Goal: Task Accomplishment & Management: Complete application form

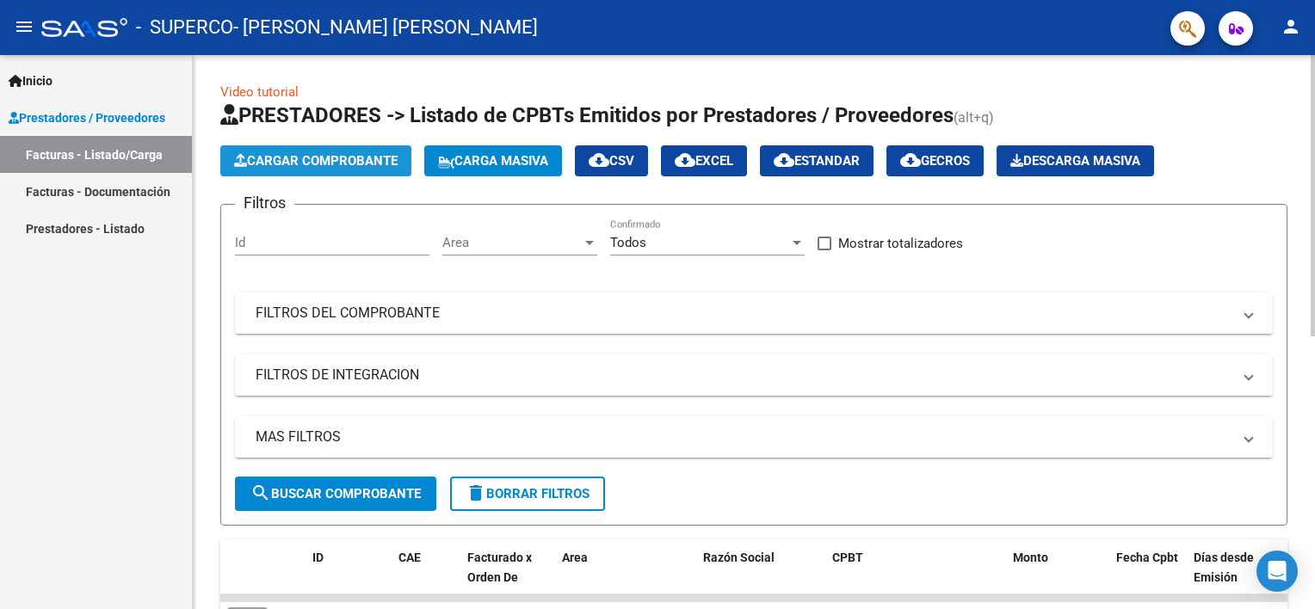
click at [295, 164] on span "Cargar Comprobante" at bounding box center [316, 160] width 164 height 15
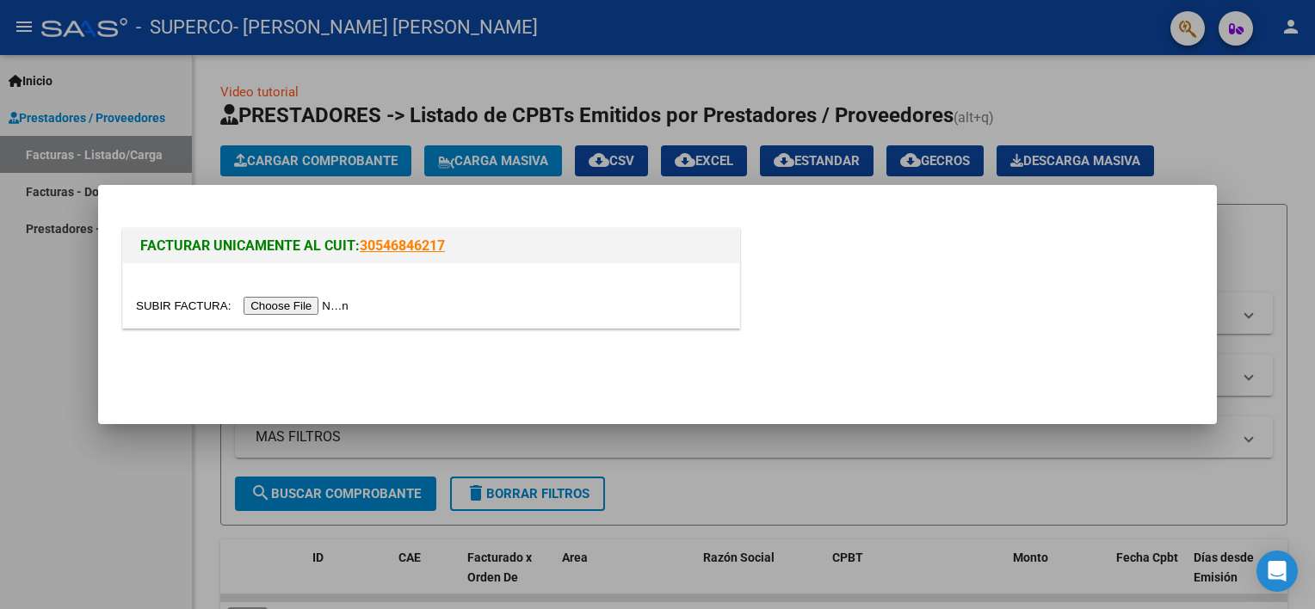
click at [279, 304] on input "file" at bounding box center [245, 306] width 218 height 18
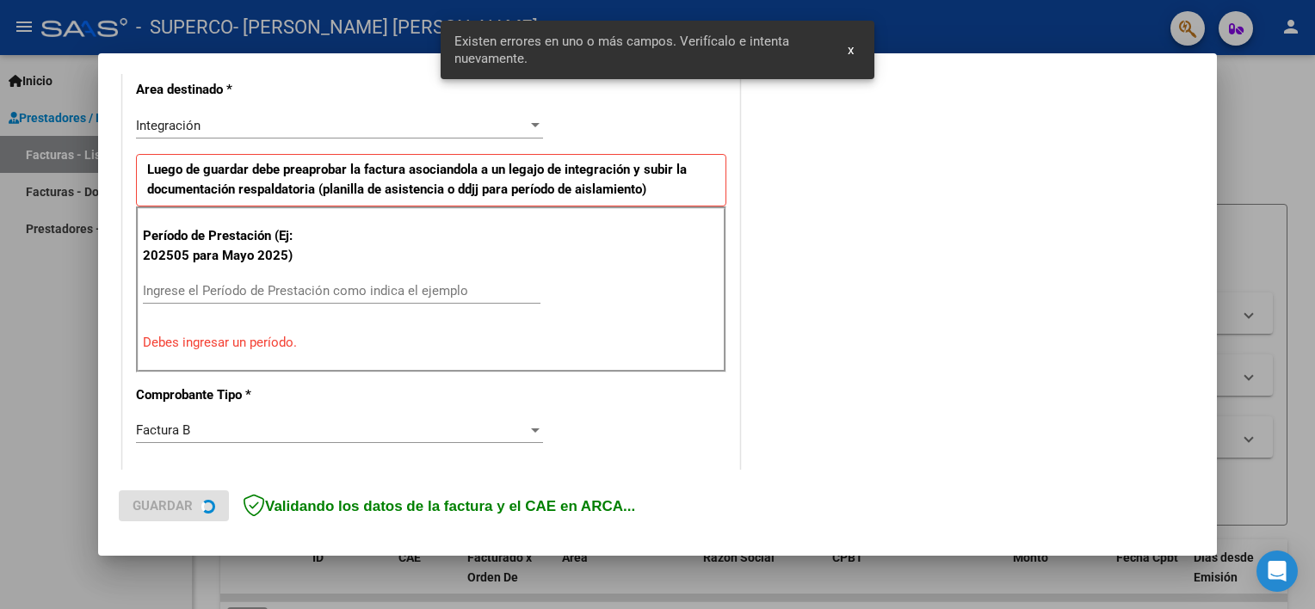
scroll to position [399, 0]
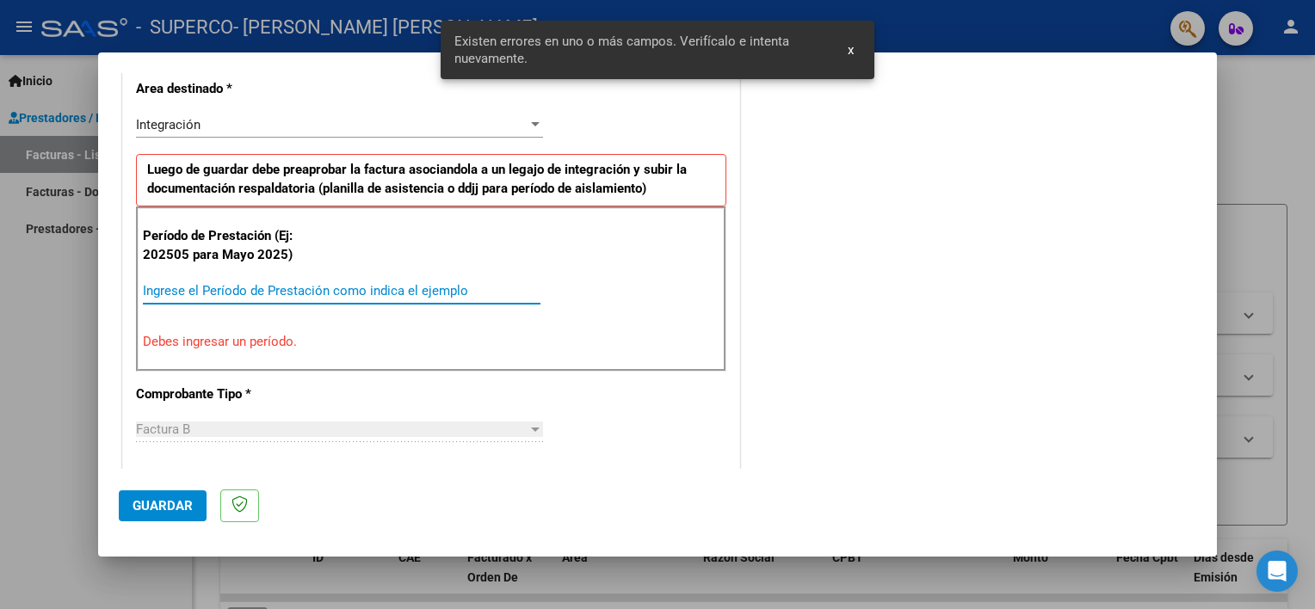
click at [257, 288] on input "Ingrese el Período de Prestación como indica el ejemplo" at bounding box center [342, 290] width 398 height 15
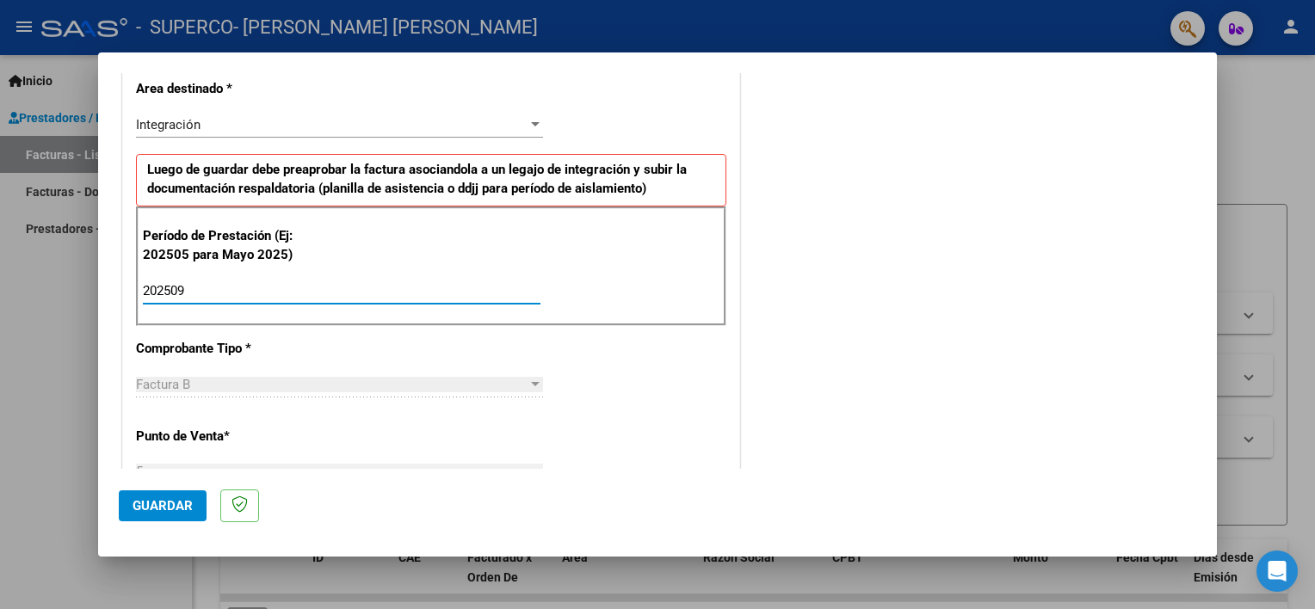
type input "202509"
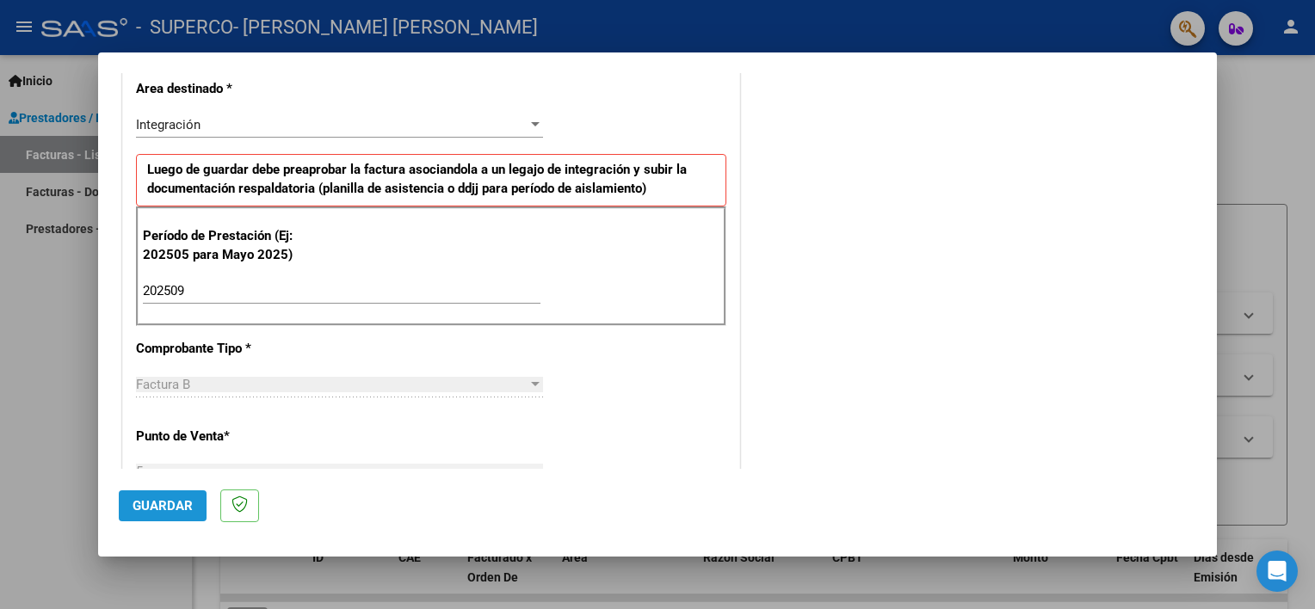
click at [164, 505] on span "Guardar" at bounding box center [163, 505] width 60 height 15
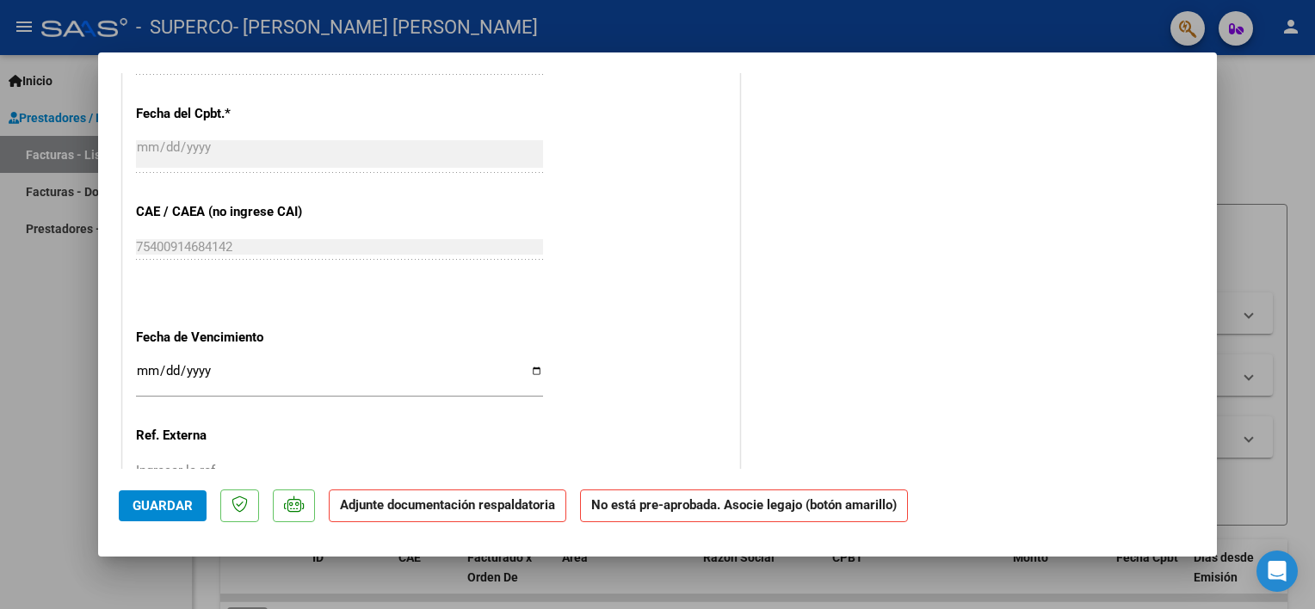
scroll to position [961, 0]
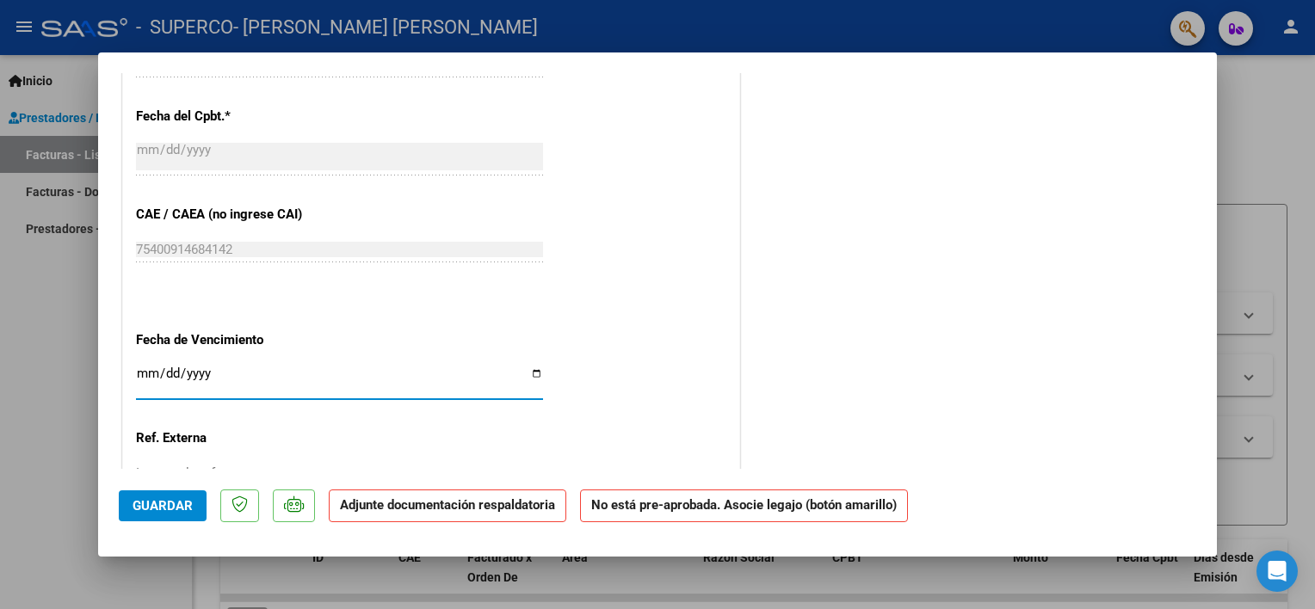
click at [534, 368] on input "Ingresar la fecha" at bounding box center [339, 381] width 407 height 28
type input "[DATE]"
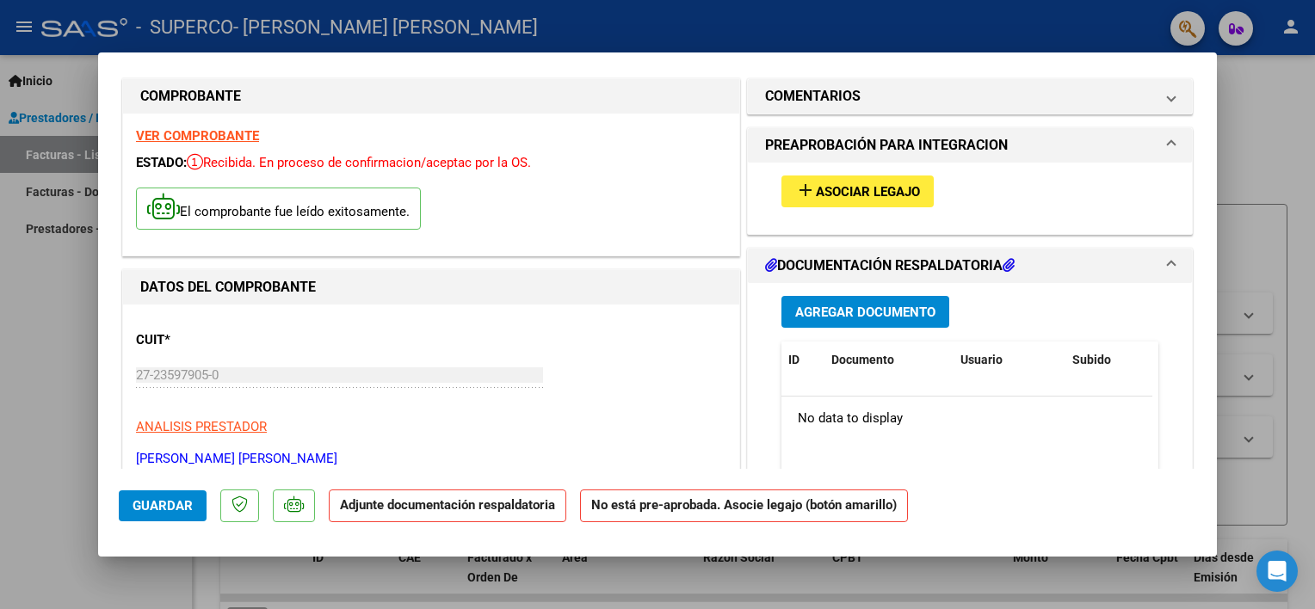
scroll to position [9, 0]
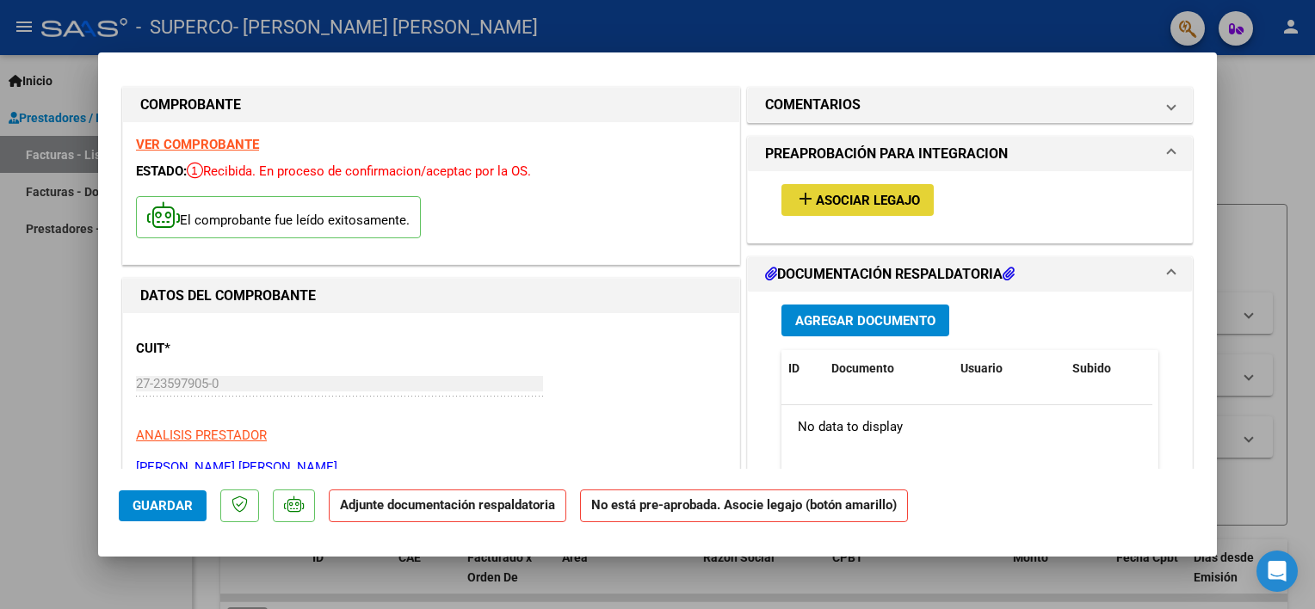
click at [805, 194] on mat-icon "add" at bounding box center [805, 198] width 21 height 21
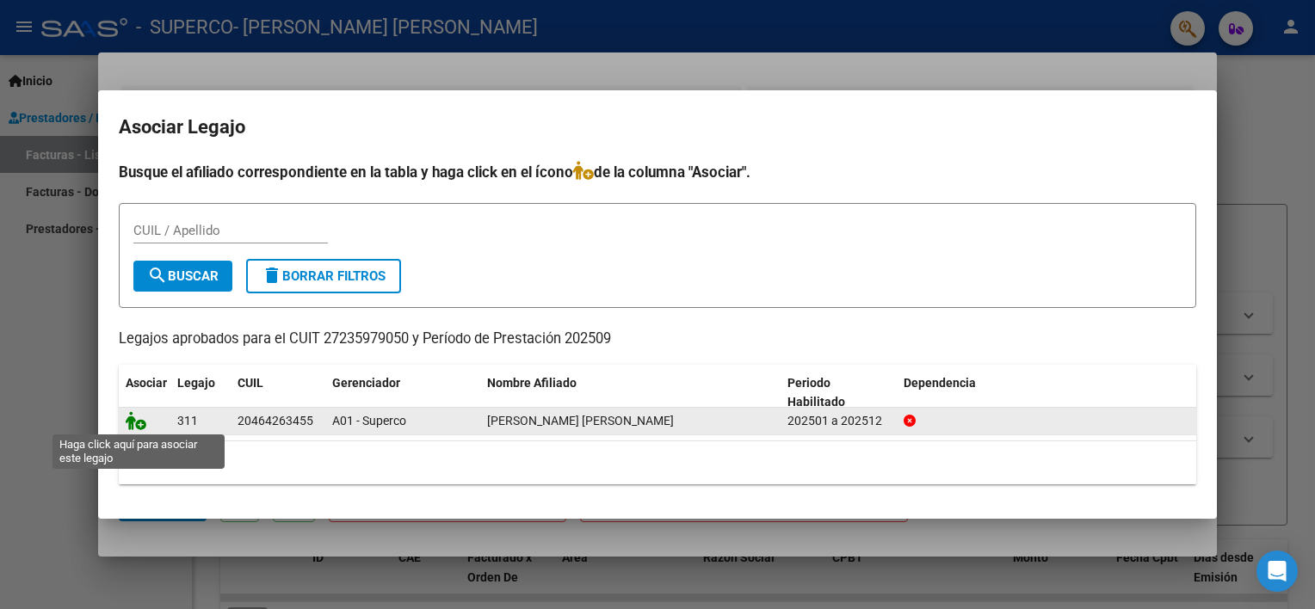
click at [139, 424] on icon at bounding box center [136, 420] width 21 height 19
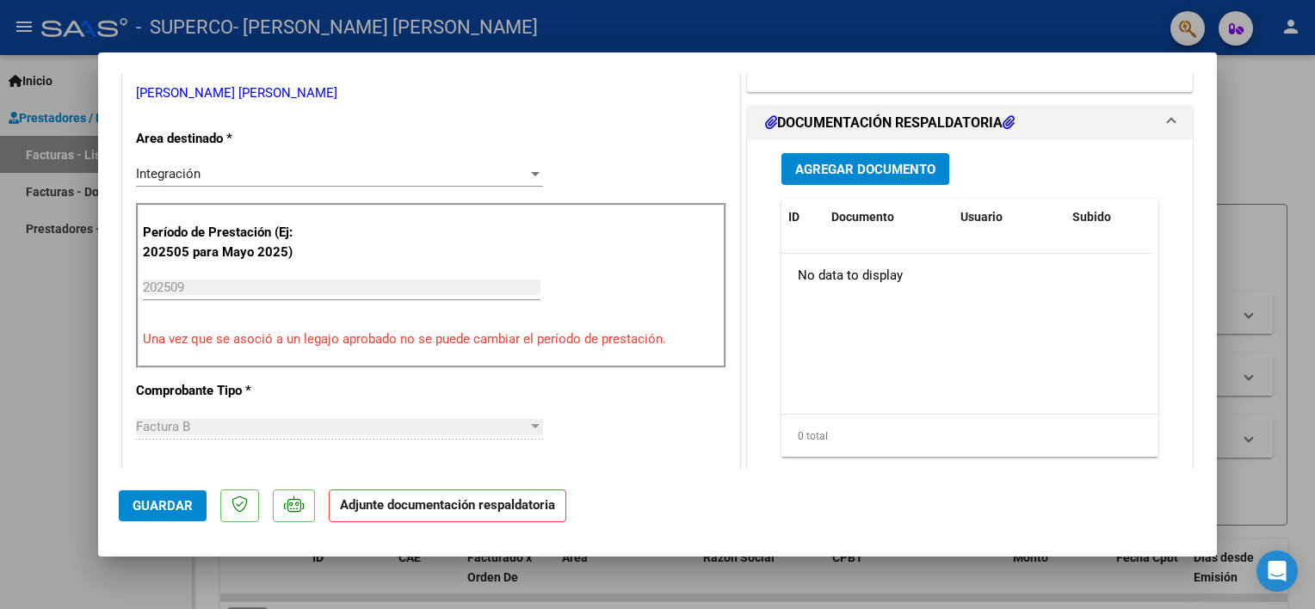
scroll to position [387, 0]
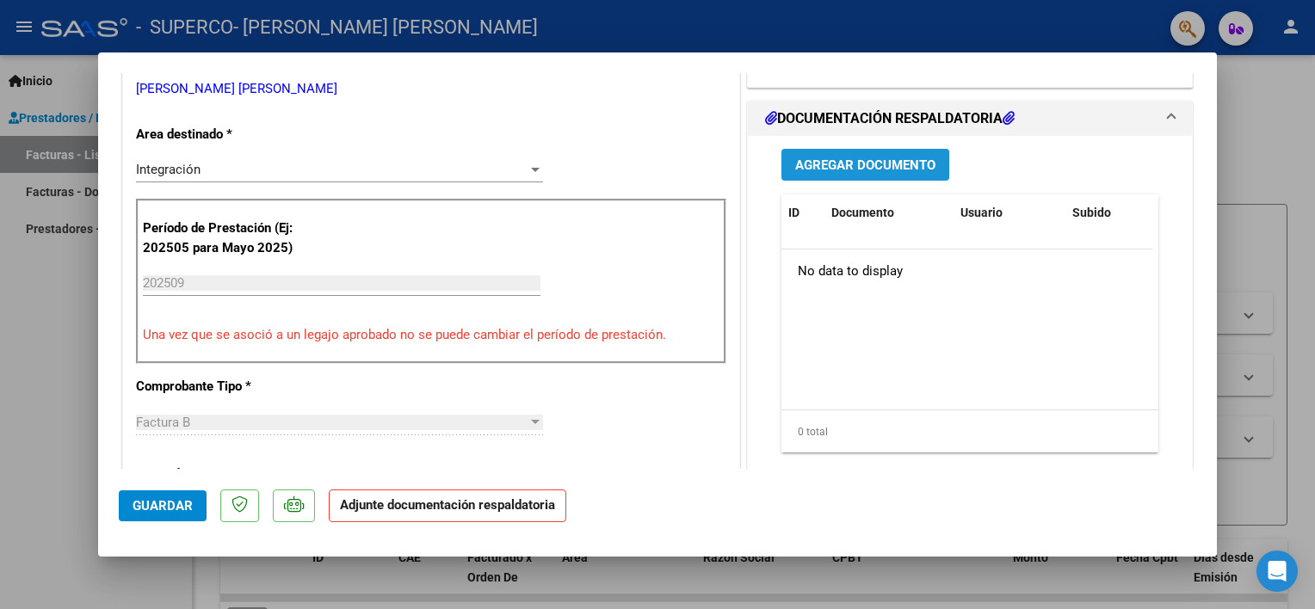
click at [840, 175] on button "Agregar Documento" at bounding box center [865, 165] width 168 height 32
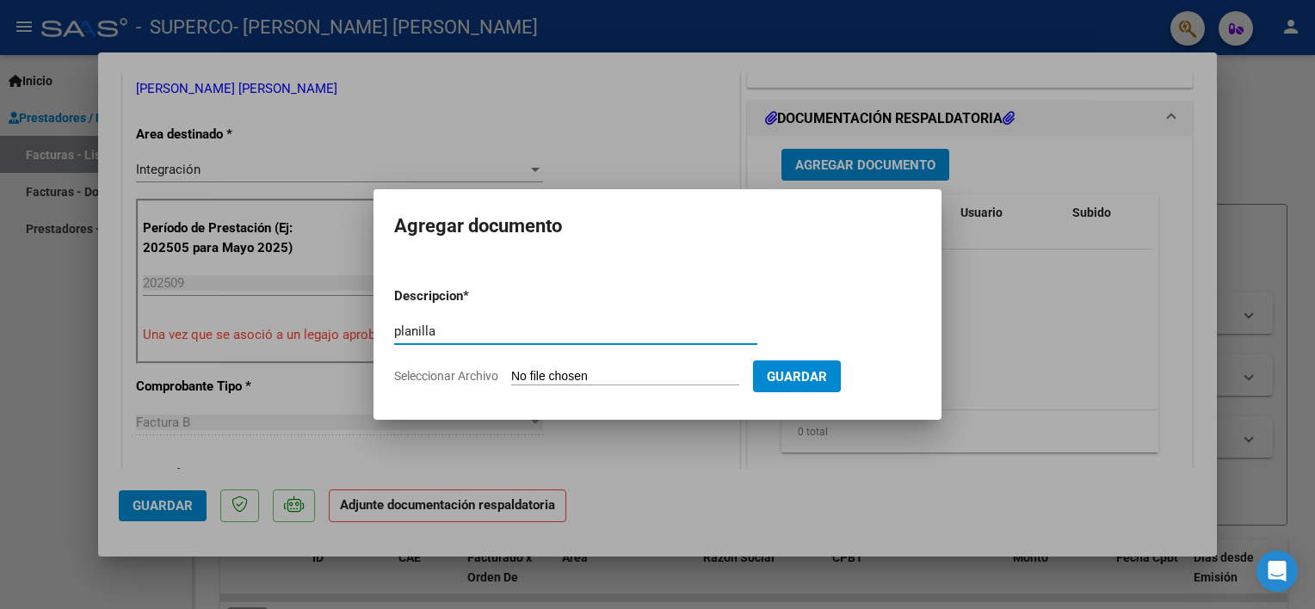
type input "planilla"
click at [417, 371] on span "Seleccionar Archivo" at bounding box center [446, 376] width 104 height 14
click at [511, 371] on input "Seleccionar Archivo" at bounding box center [625, 377] width 228 height 16
type input "C:\fakepath\firma septiembre.pdf"
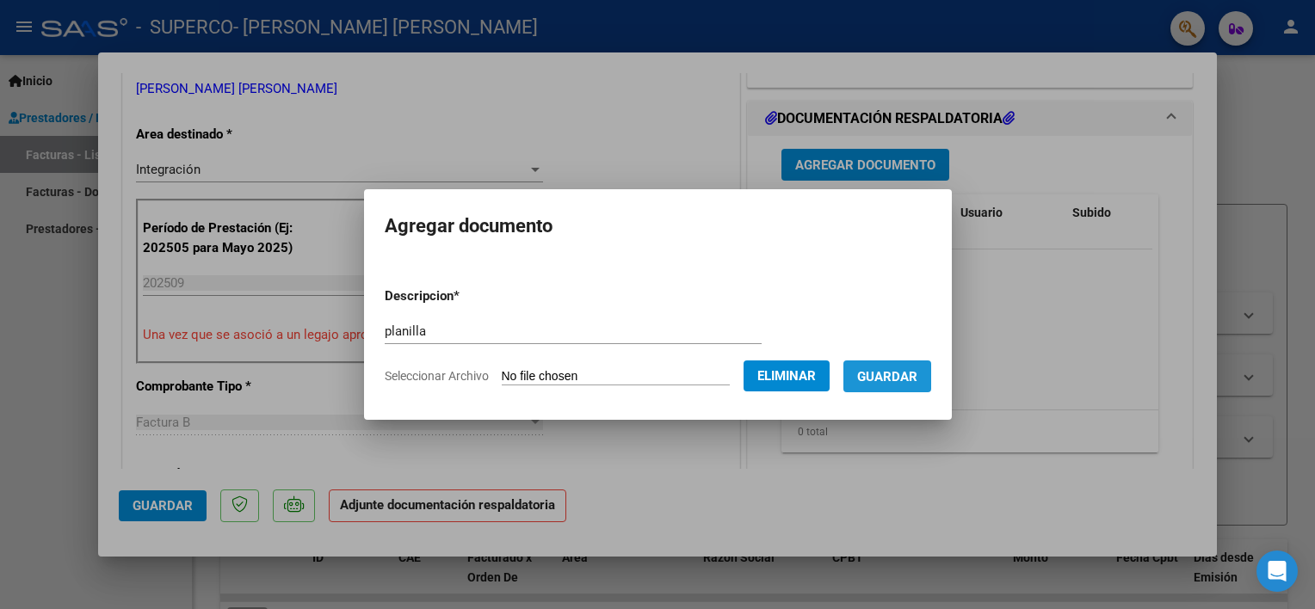
click at [917, 371] on span "Guardar" at bounding box center [887, 376] width 60 height 15
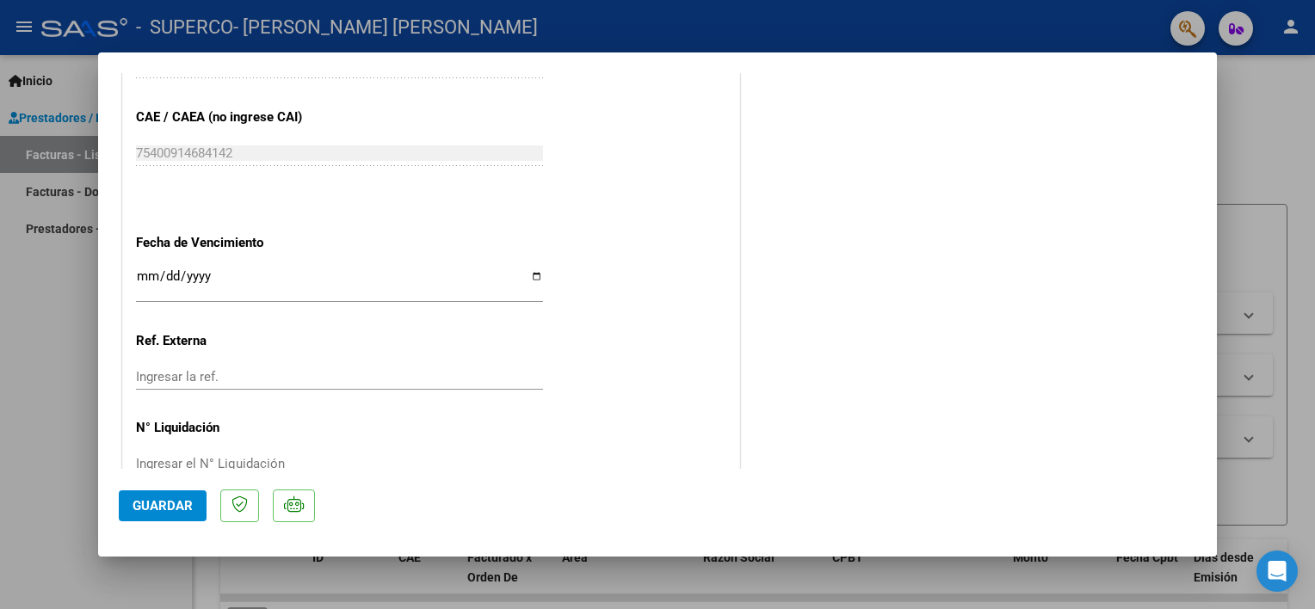
scroll to position [1143, 0]
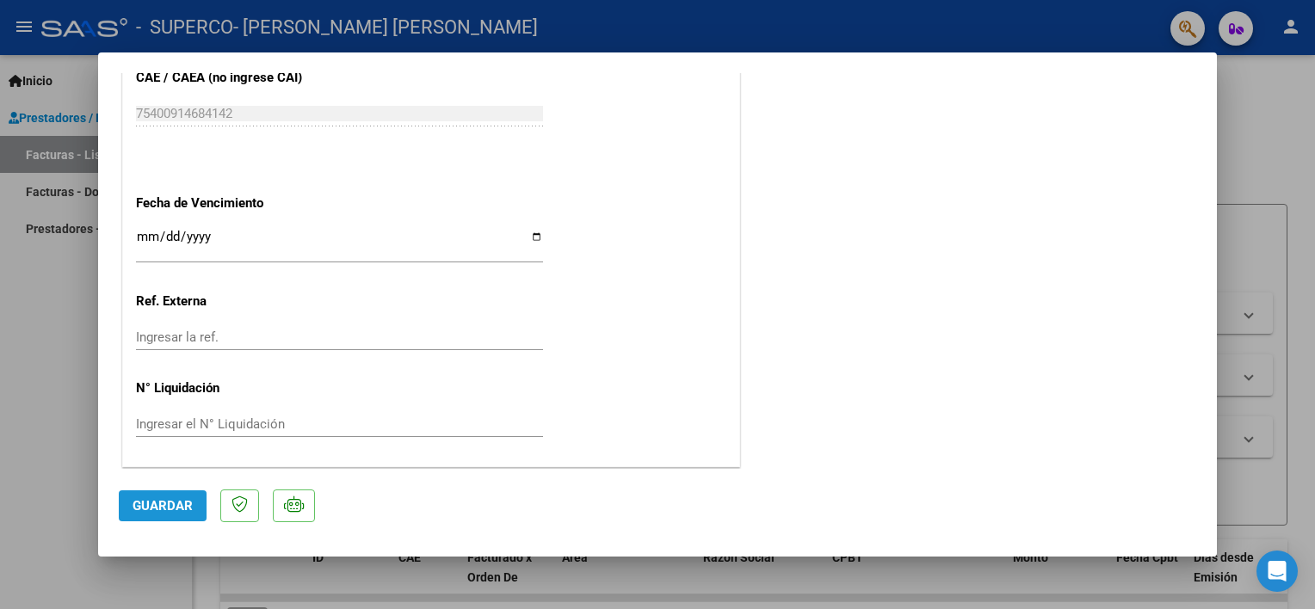
click at [152, 507] on span "Guardar" at bounding box center [163, 505] width 60 height 15
click at [194, 506] on button "Guardar" at bounding box center [163, 506] width 88 height 31
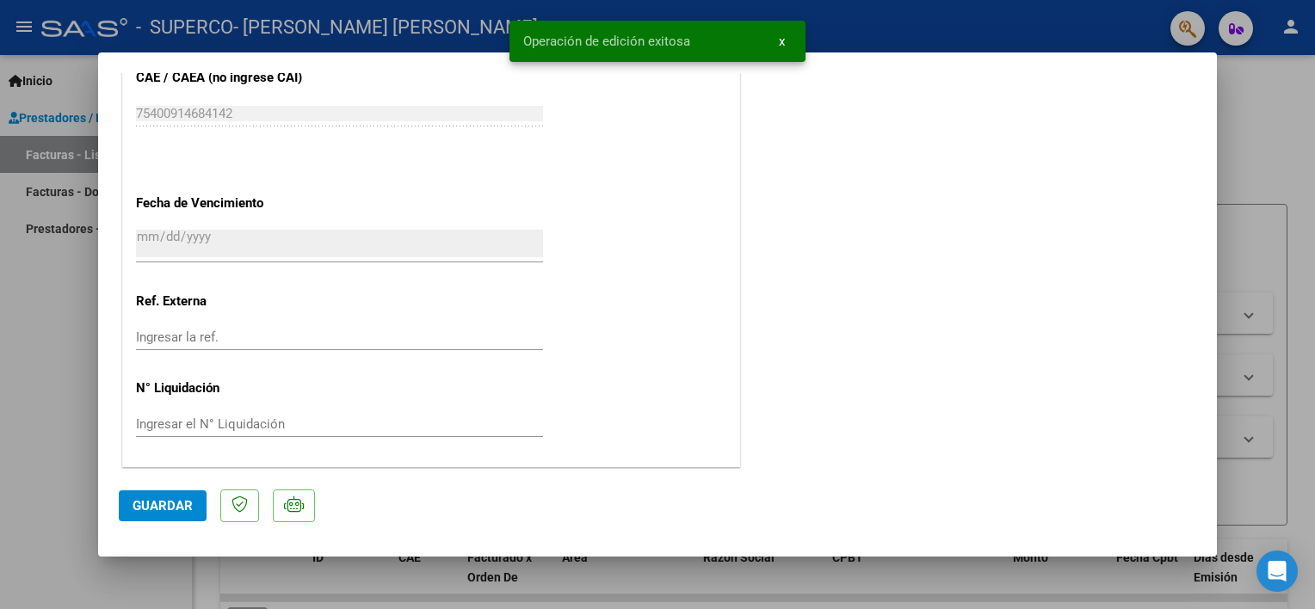
click at [1289, 482] on div at bounding box center [657, 304] width 1315 height 609
type input "$ 0,00"
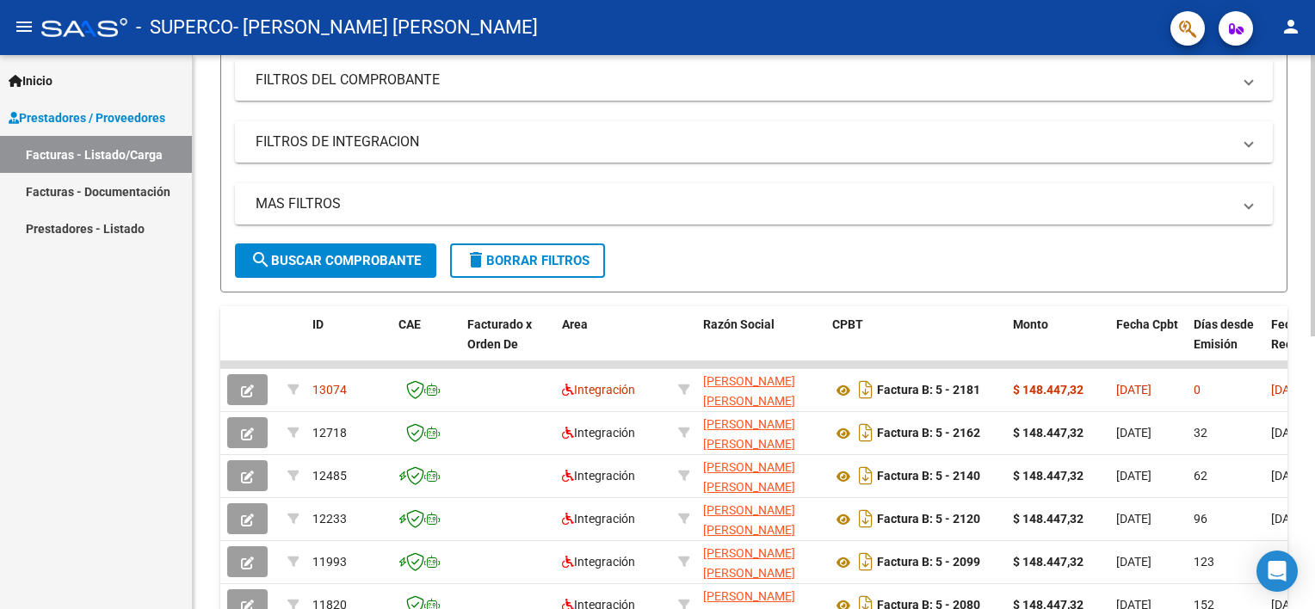
scroll to position [0, 0]
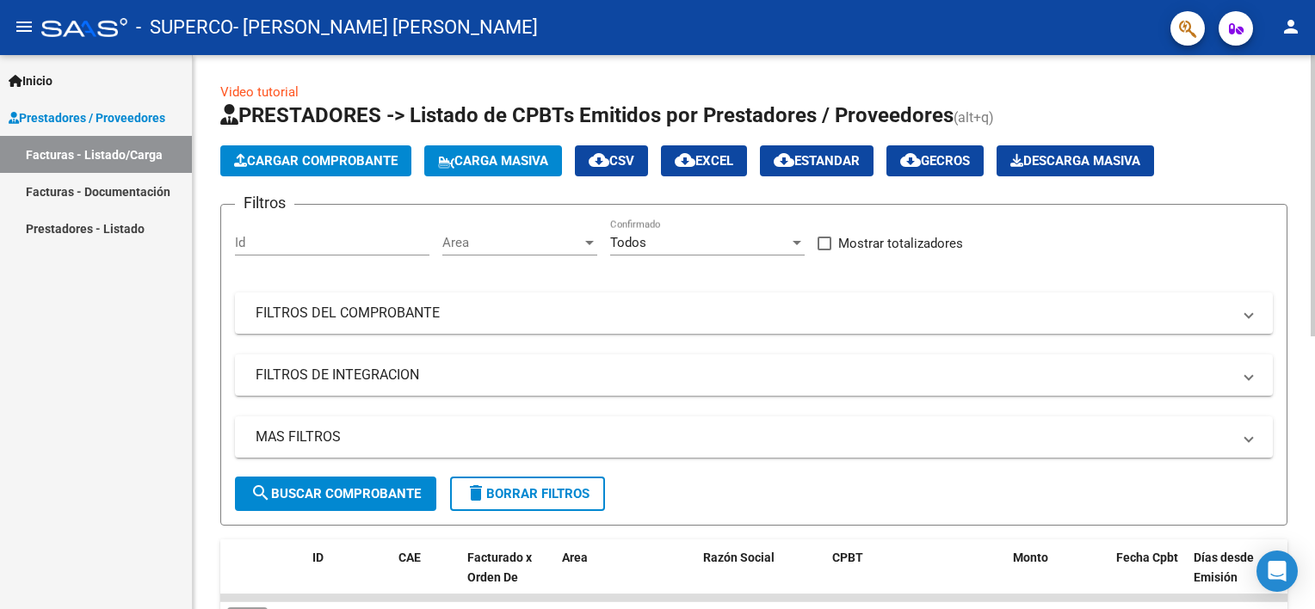
click at [1314, 247] on html "menu - SUPERCO - [PERSON_NAME] [PERSON_NAME] person Inicio Instructivos Contact…" at bounding box center [657, 304] width 1315 height 609
